Goal: Find specific page/section: Find specific page/section

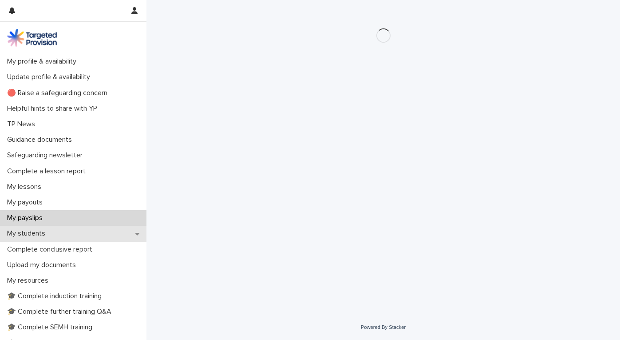
click at [26, 231] on p "My students" at bounding box center [28, 233] width 49 height 8
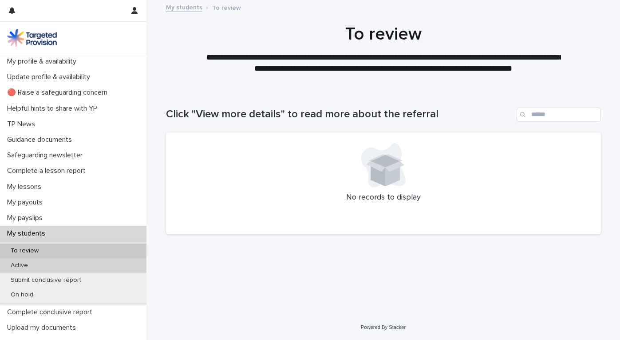
click at [29, 262] on p "Active" at bounding box center [20, 265] width 32 height 8
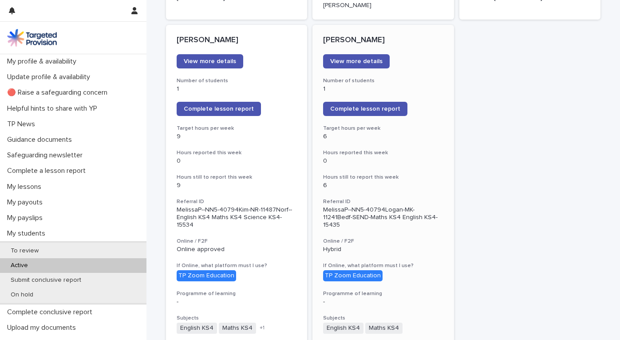
scroll to position [669, 0]
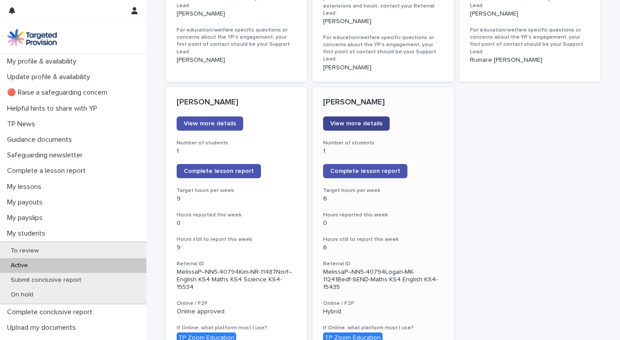
click at [352, 120] on span "View more details" at bounding box center [356, 123] width 52 height 6
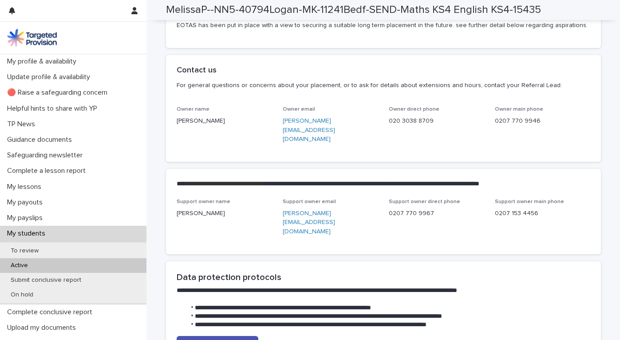
scroll to position [2125, 0]
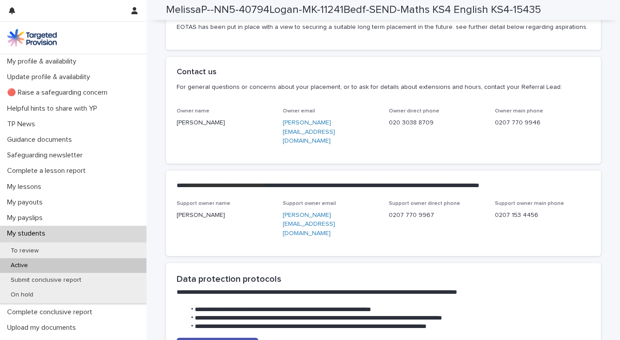
click at [20, 263] on p "Active" at bounding box center [20, 265] width 32 height 8
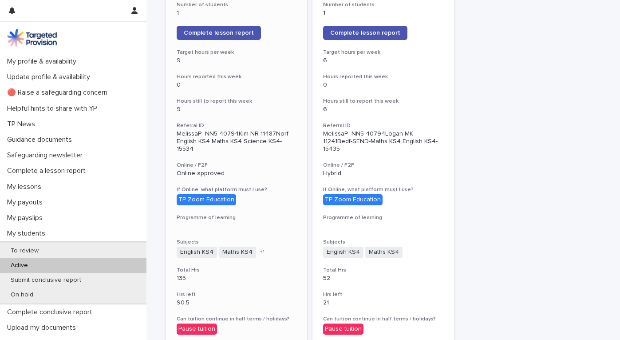
scroll to position [847, 0]
